Goal: Task Accomplishment & Management: Use online tool/utility

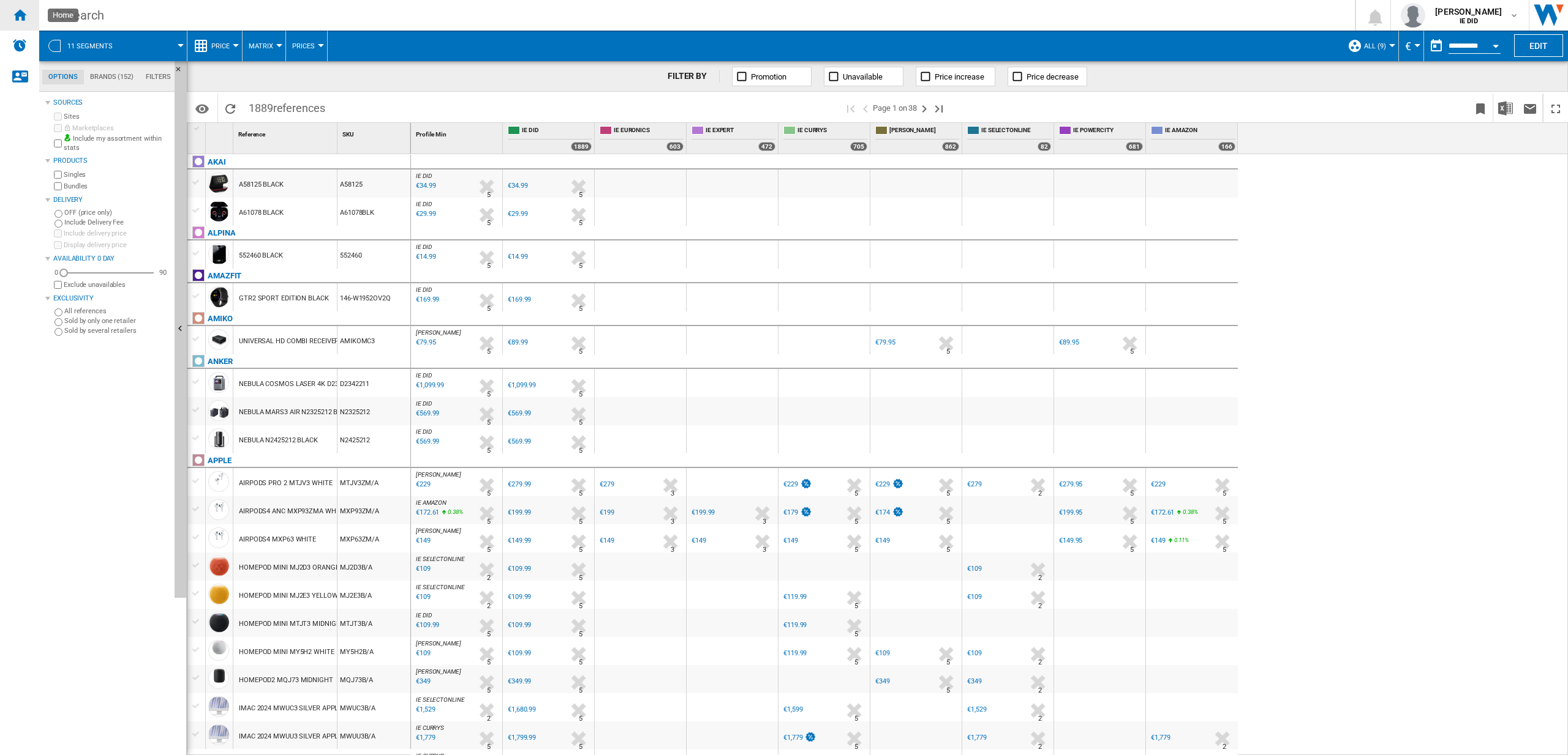
click at [17, 11] on ng-md-icon "Home" at bounding box center [20, 15] width 15 height 15
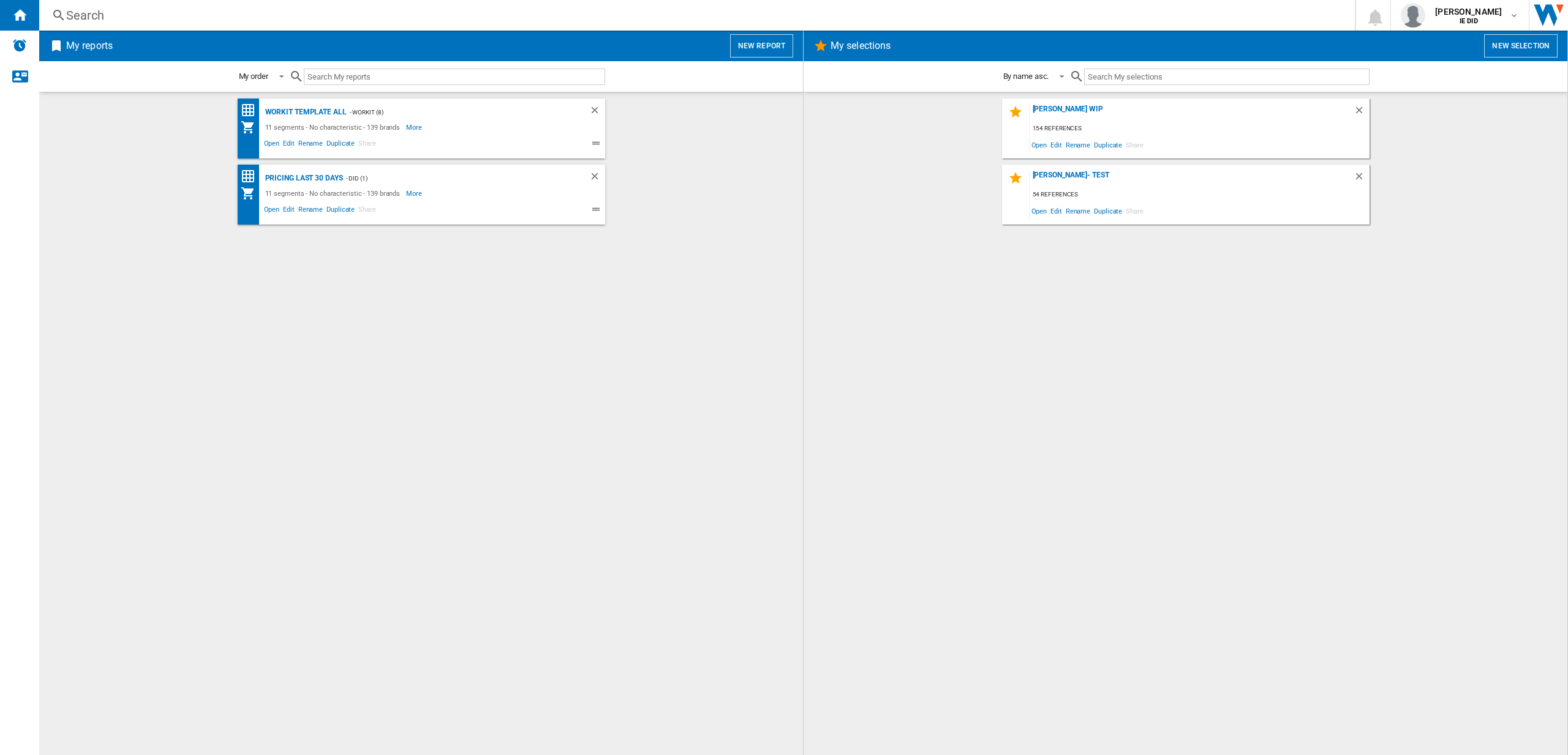
click at [761, 48] on button "New report" at bounding box center [761, 46] width 63 height 23
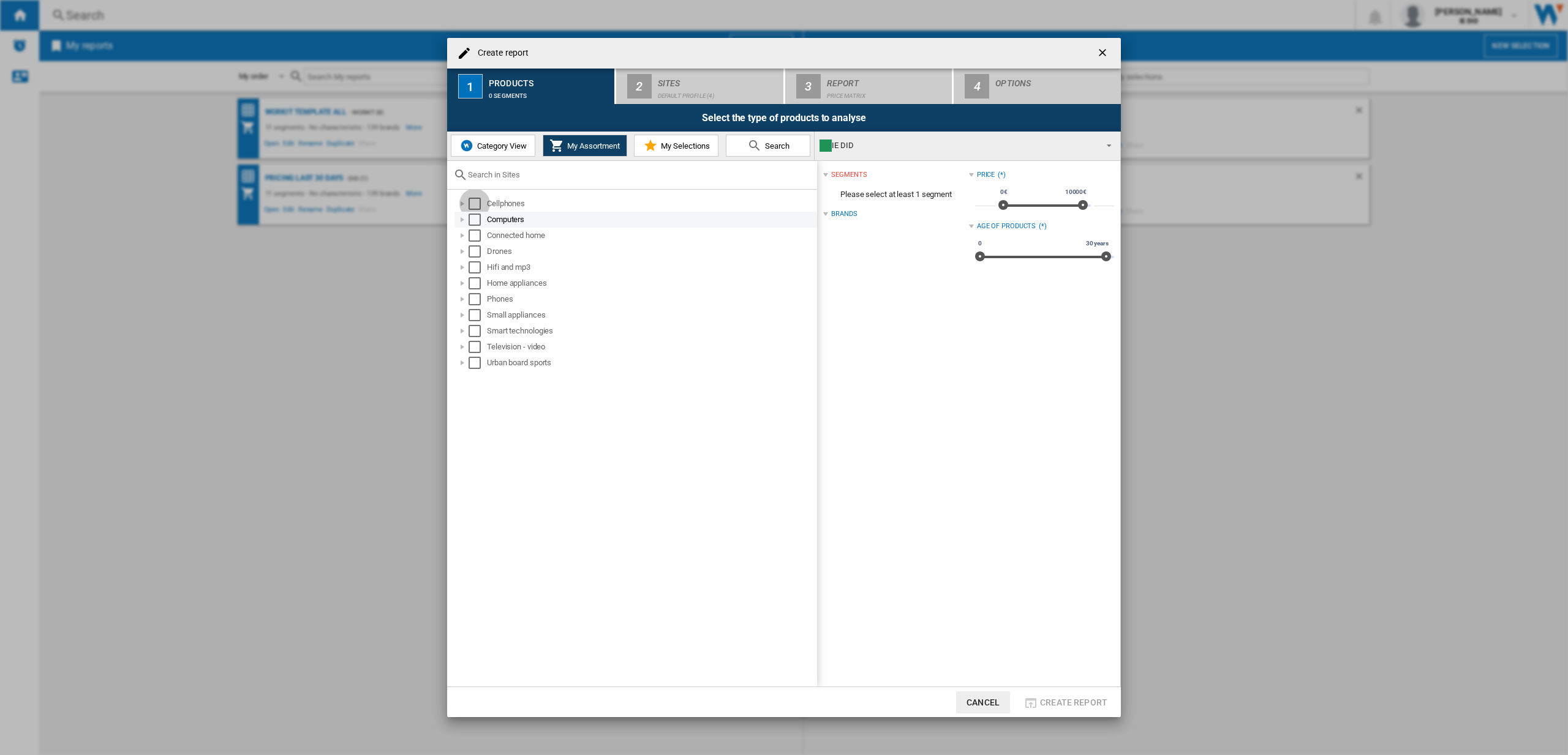
drag, startPoint x: 480, startPoint y: 206, endPoint x: 471, endPoint y: 222, distance: 18.4
click at [480, 206] on div "Select" at bounding box center [474, 204] width 12 height 12
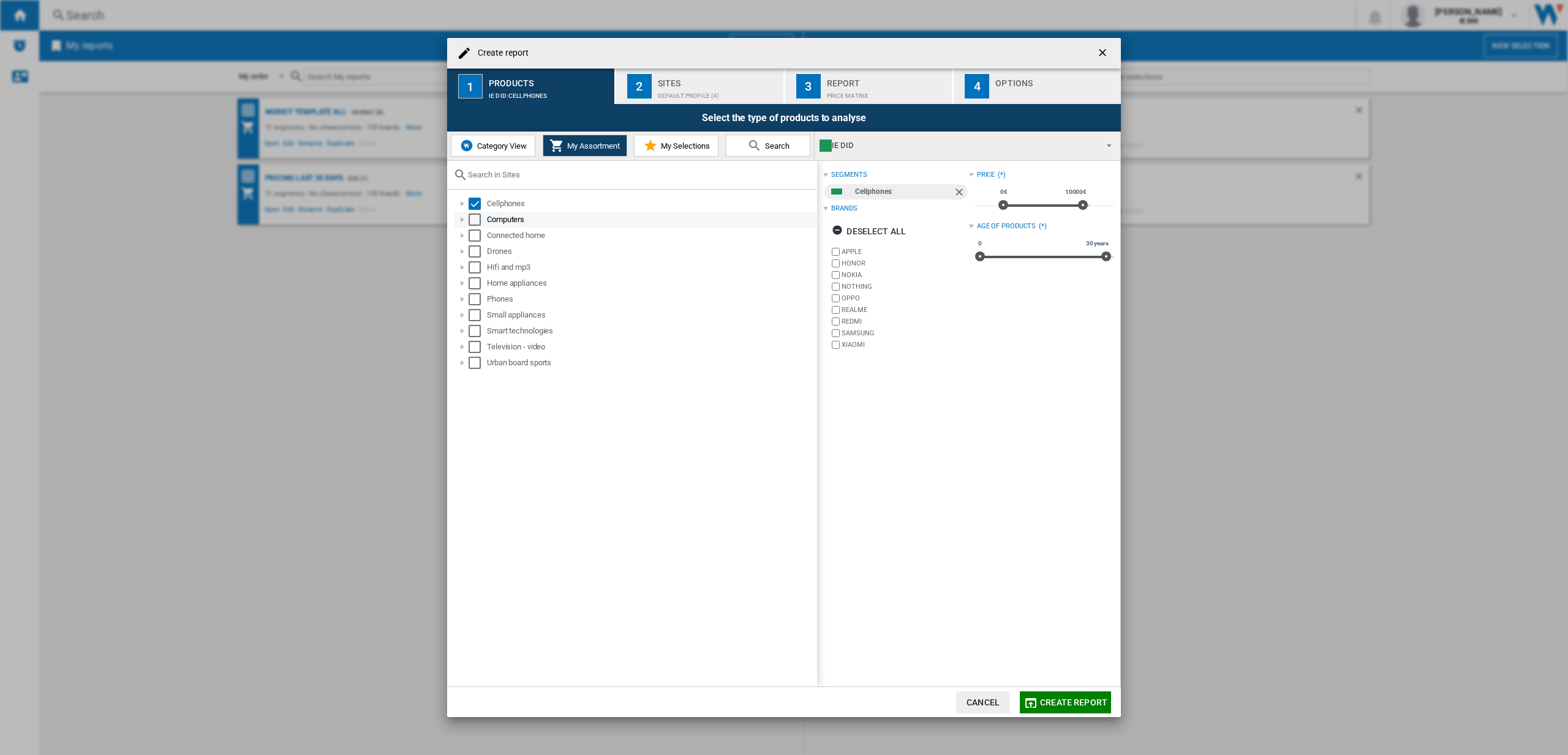
click at [471, 222] on div "Select" at bounding box center [474, 219] width 12 height 12
click at [475, 233] on div "Select" at bounding box center [474, 236] width 12 height 12
drag, startPoint x: 477, startPoint y: 246, endPoint x: 475, endPoint y: 264, distance: 18.1
click at [477, 246] on div "Select" at bounding box center [474, 252] width 12 height 12
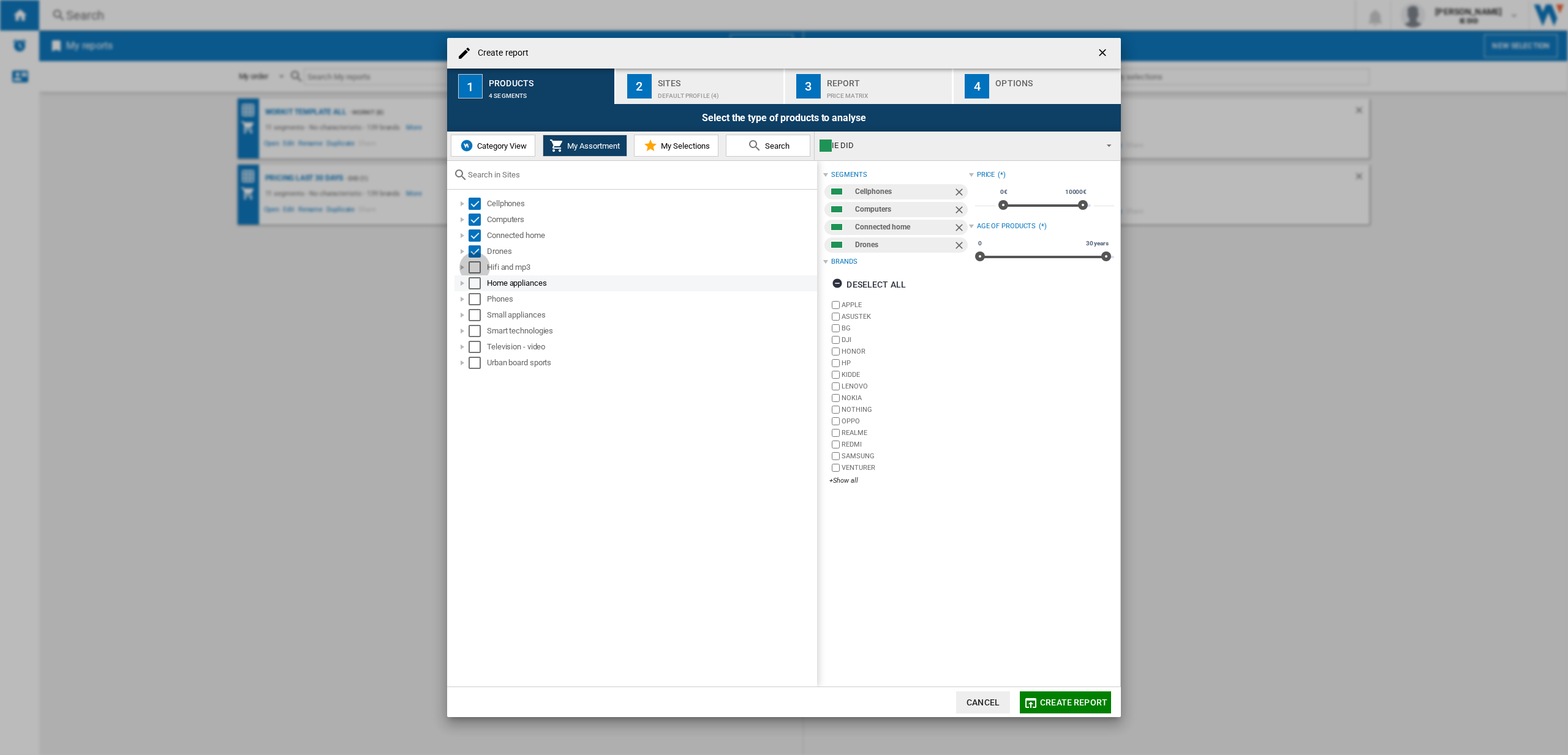
drag, startPoint x: 475, startPoint y: 264, endPoint x: 474, endPoint y: 279, distance: 15.0
click at [475, 264] on div "Select" at bounding box center [474, 267] width 12 height 12
drag, startPoint x: 474, startPoint y: 279, endPoint x: 477, endPoint y: 289, distance: 10.4
click at [474, 280] on div "Select" at bounding box center [474, 283] width 12 height 12
click at [477, 302] on div "Select" at bounding box center [474, 299] width 12 height 12
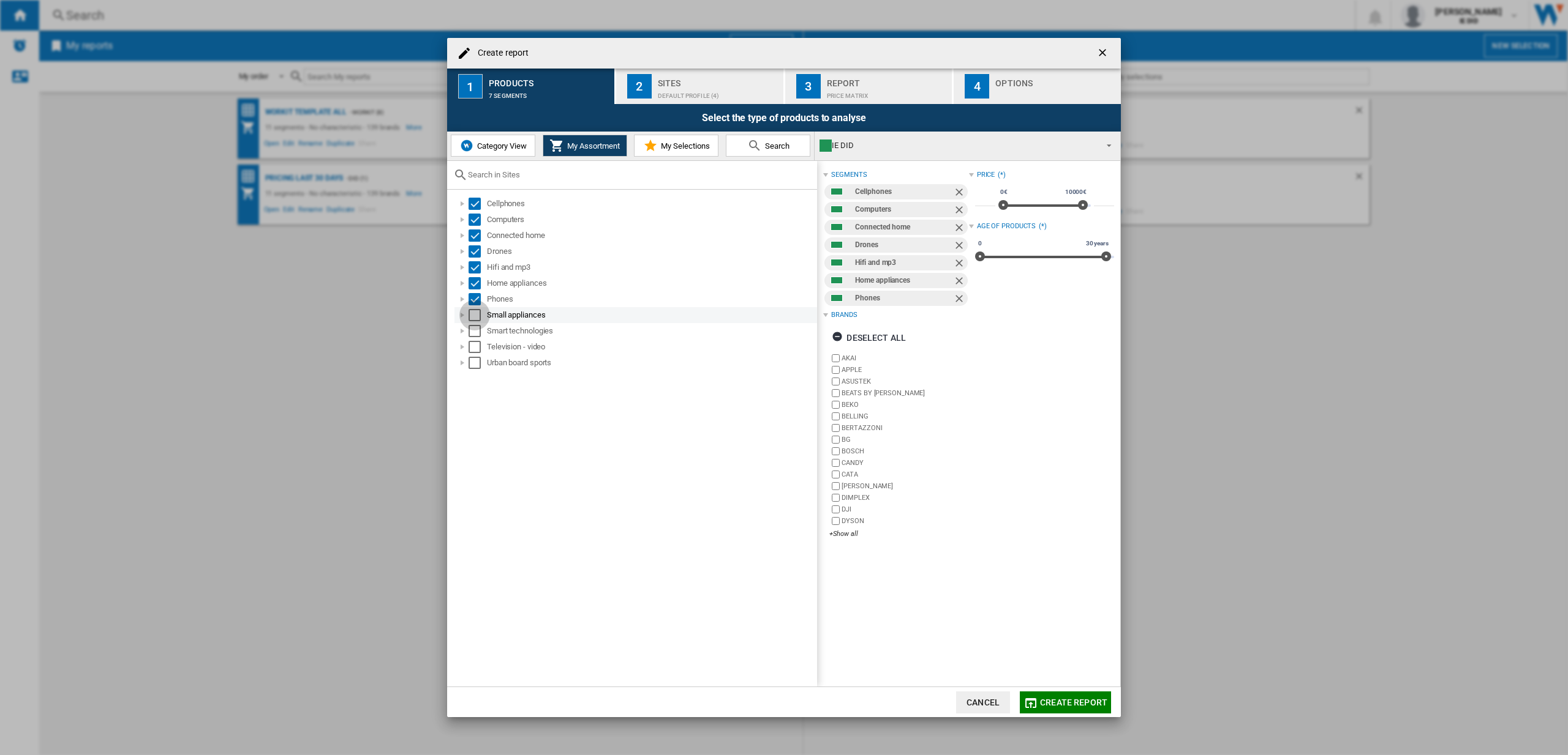
click at [476, 316] on div "Select" at bounding box center [474, 315] width 12 height 12
click at [474, 339] on div "Television - video" at bounding box center [635, 346] width 362 height 16
drag, startPoint x: 477, startPoint y: 329, endPoint x: 479, endPoint y: 347, distance: 18.1
click at [477, 329] on div "Select" at bounding box center [474, 331] width 12 height 12
click at [479, 349] on div "Select" at bounding box center [474, 347] width 12 height 12
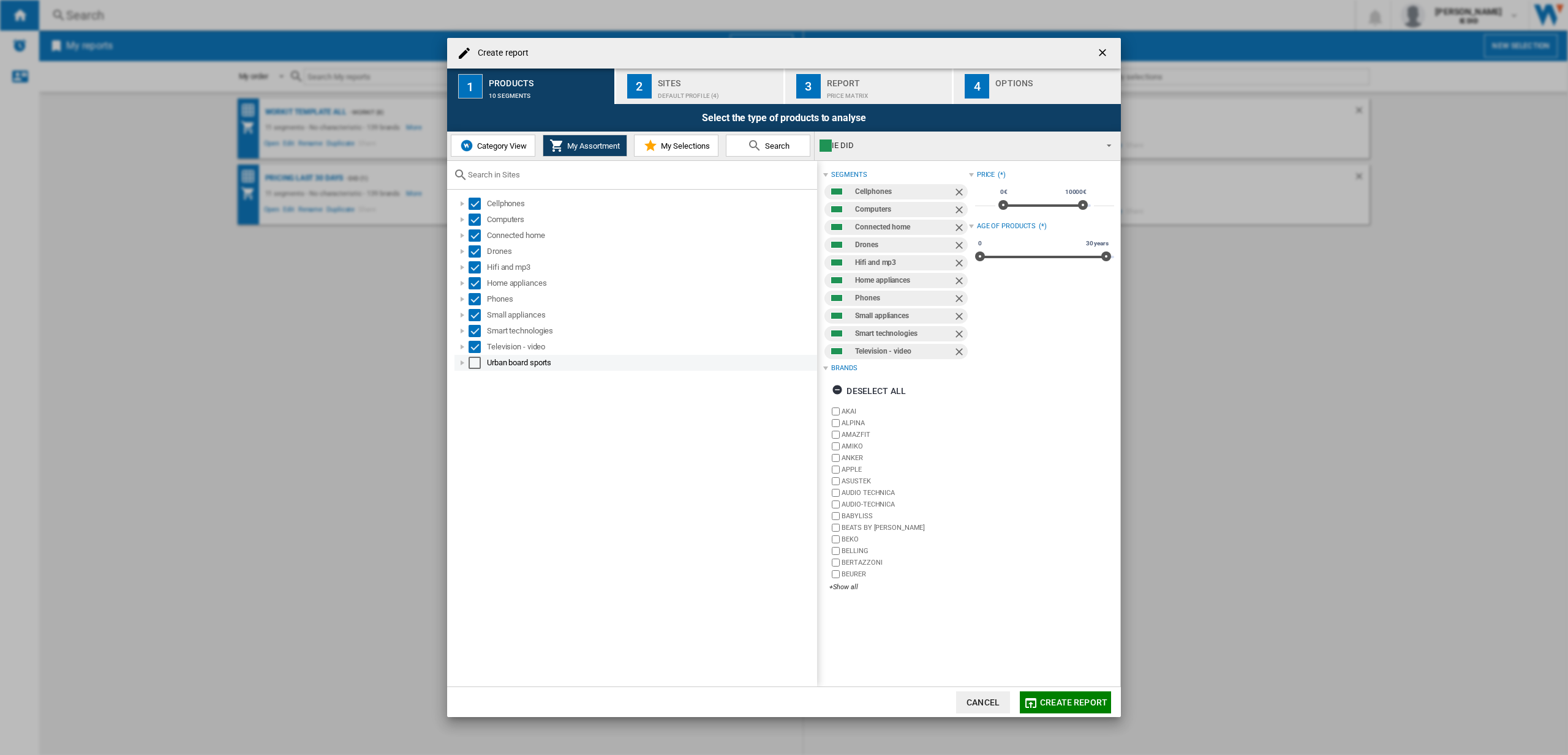
click at [475, 365] on div "Select" at bounding box center [474, 363] width 12 height 12
click at [716, 81] on div "Sites" at bounding box center [718, 80] width 120 height 13
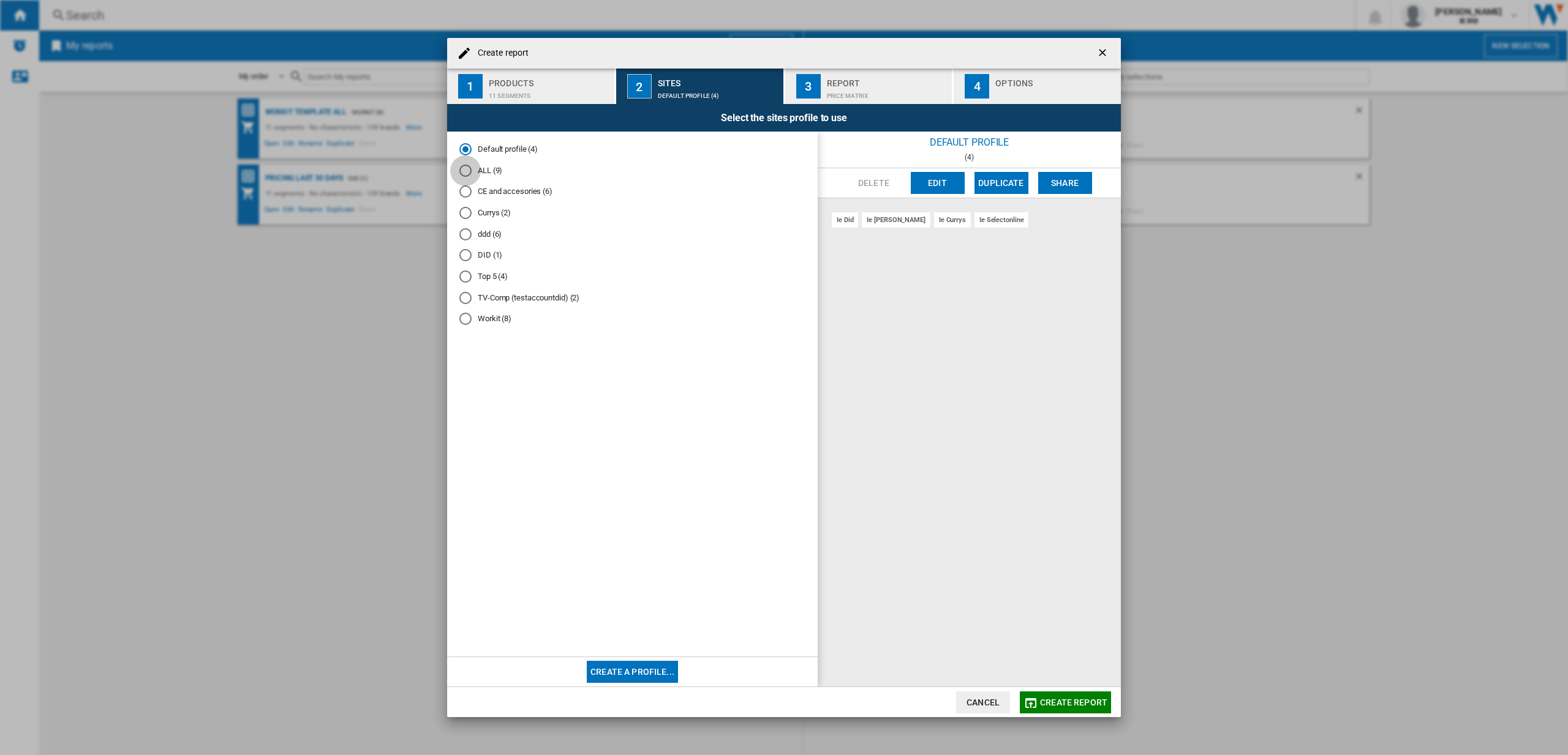
click at [468, 170] on div "ALL (9)" at bounding box center [465, 171] width 12 height 12
click at [1064, 702] on span "Create report" at bounding box center [1073, 702] width 68 height 10
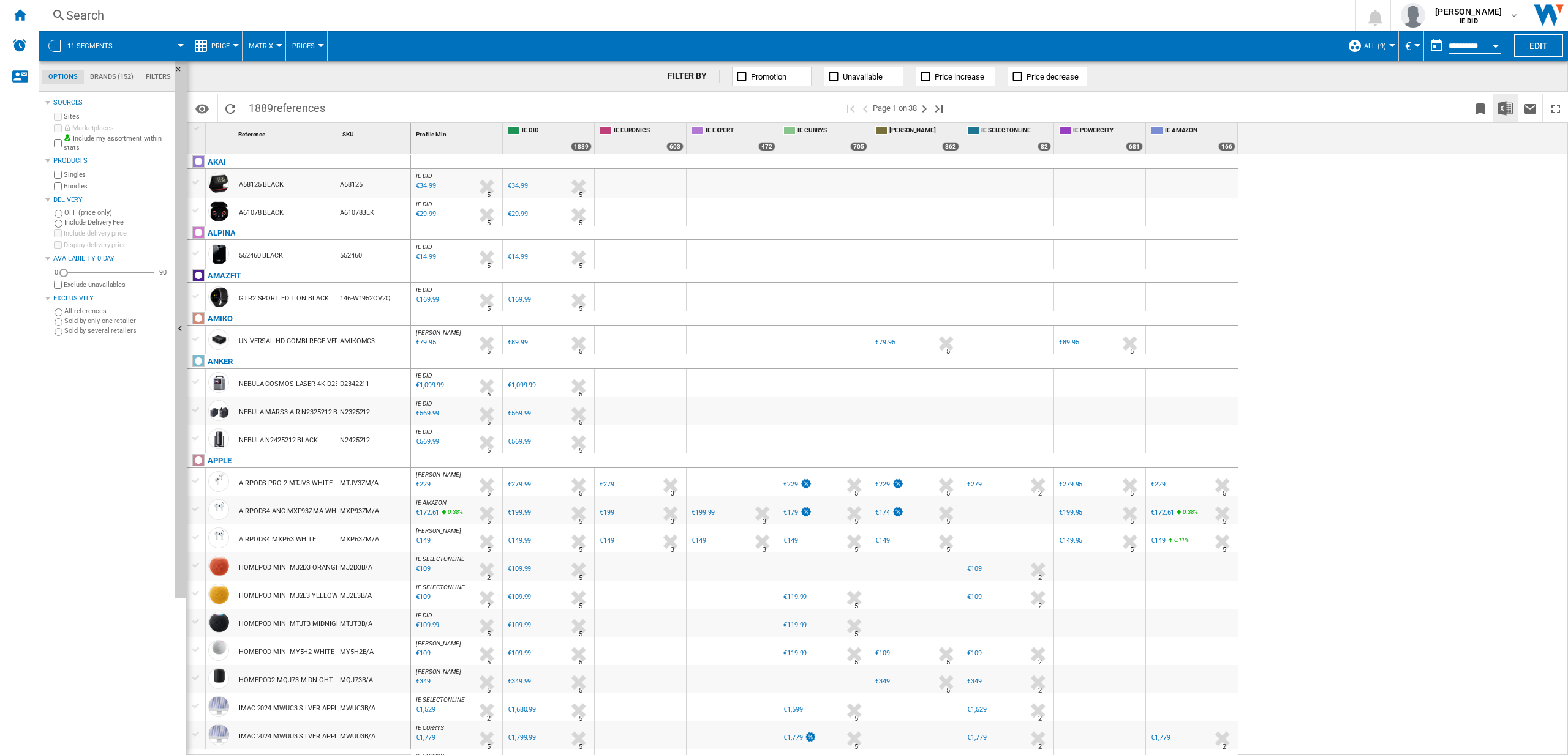
click at [1507, 110] on img "Download in Excel" at bounding box center [1506, 108] width 15 height 15
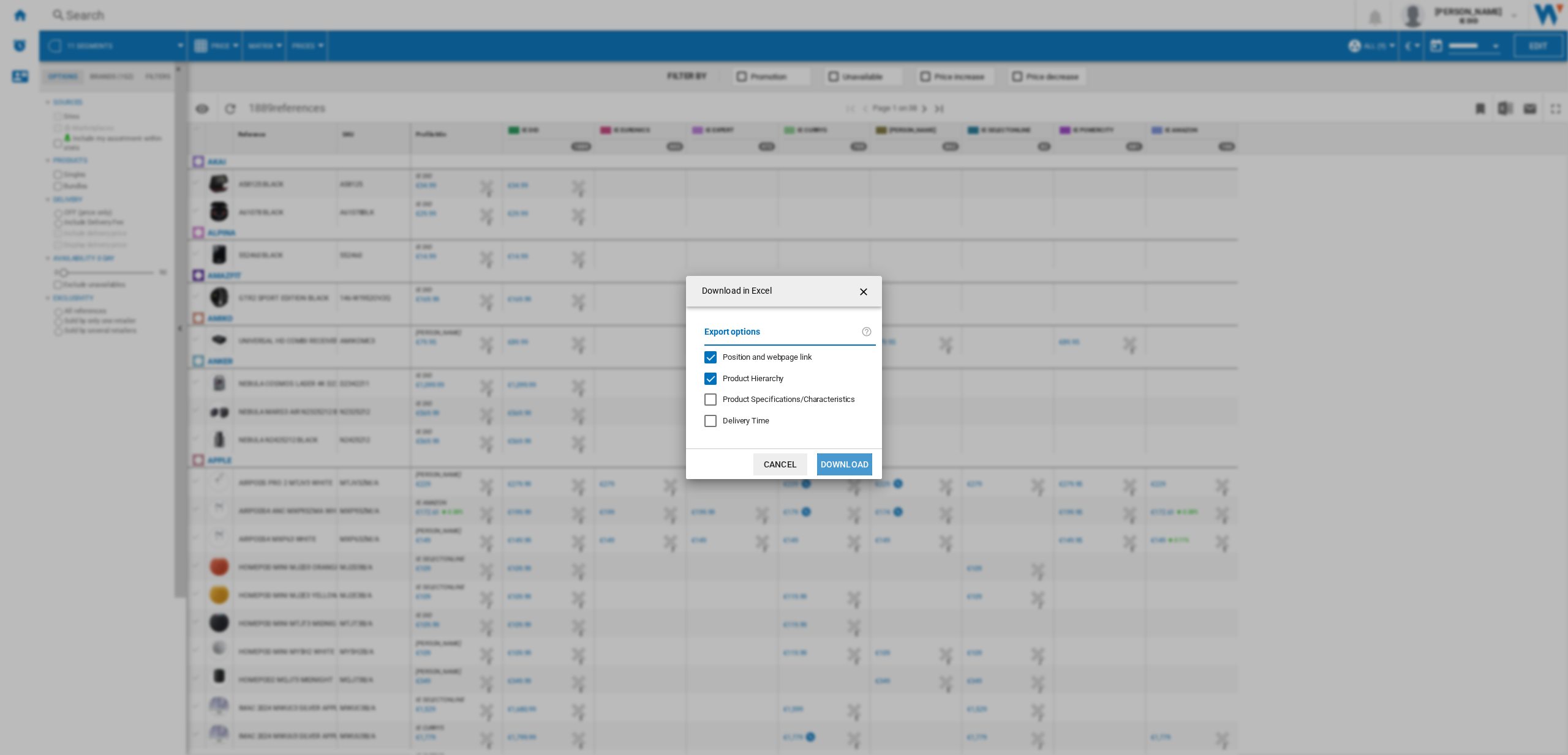
click at [857, 470] on button "Download" at bounding box center [844, 464] width 55 height 22
